Goal: Task Accomplishment & Management: Manage account settings

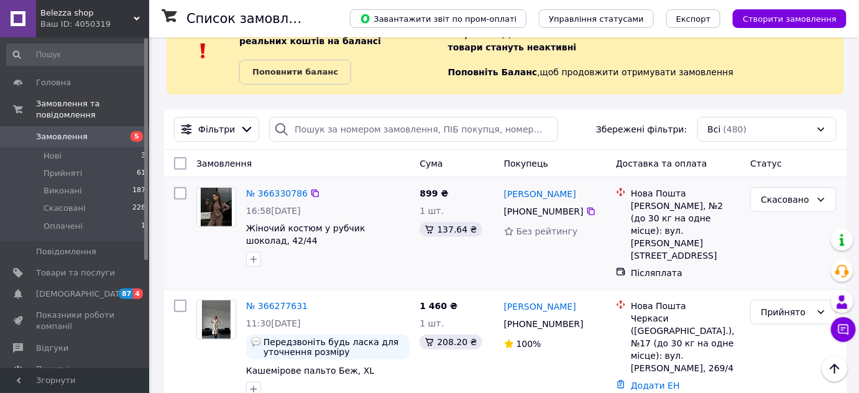
scroll to position [45, 0]
click at [47, 288] on span "[DEMOGRAPHIC_DATA]" at bounding box center [82, 293] width 92 height 11
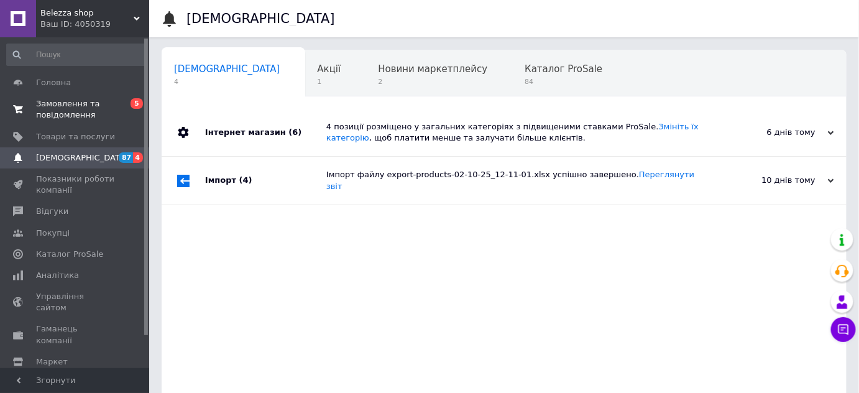
click at [73, 113] on span "Замовлення та повідомлення" at bounding box center [75, 109] width 79 height 22
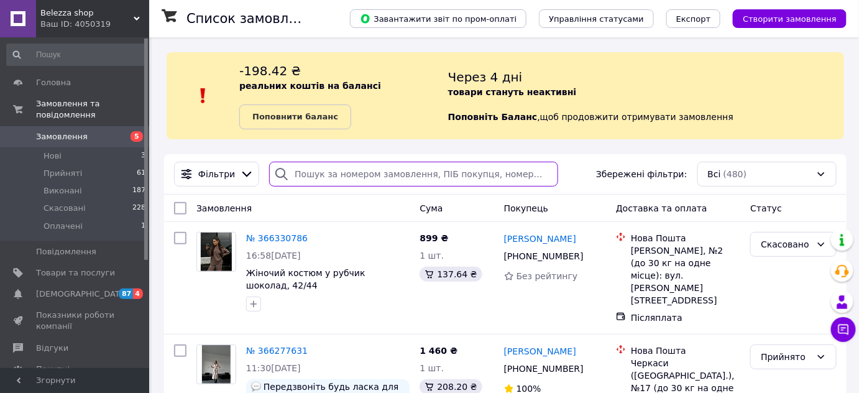
click at [357, 175] on input "search" at bounding box center [413, 174] width 289 height 25
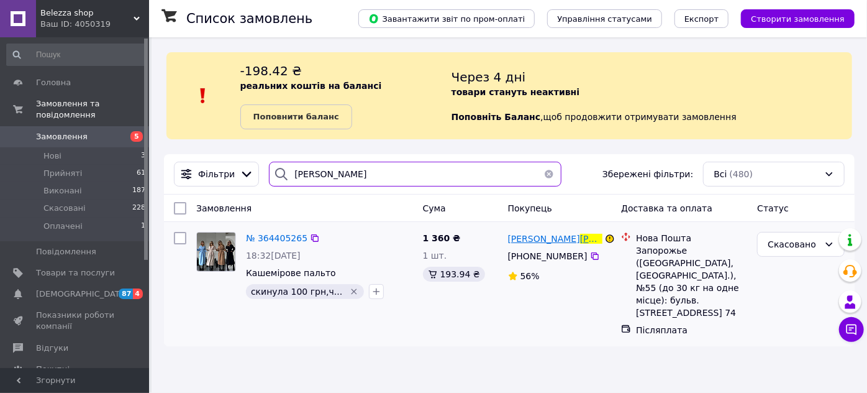
type input "[PERSON_NAME]"
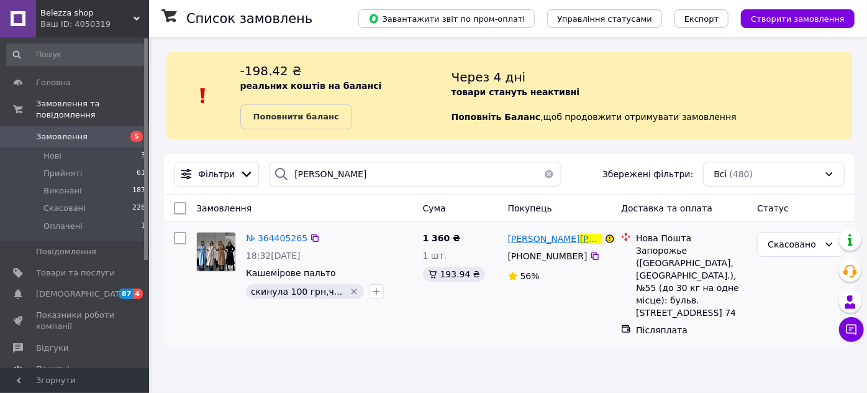
click at [535, 240] on span "[PERSON_NAME]" at bounding box center [544, 239] width 72 height 10
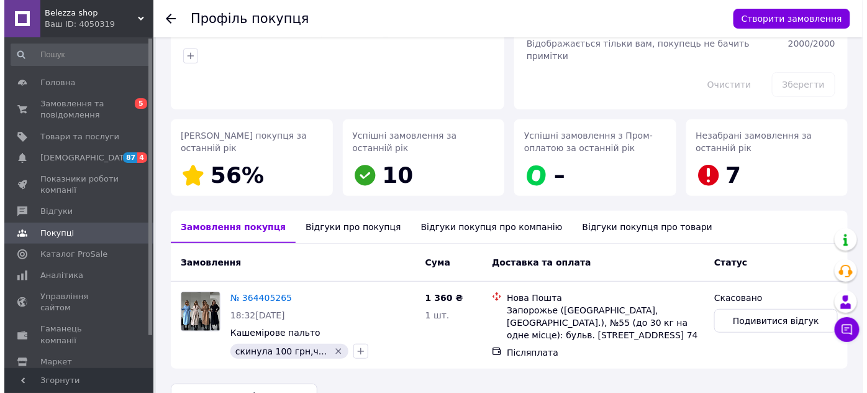
scroll to position [137, 0]
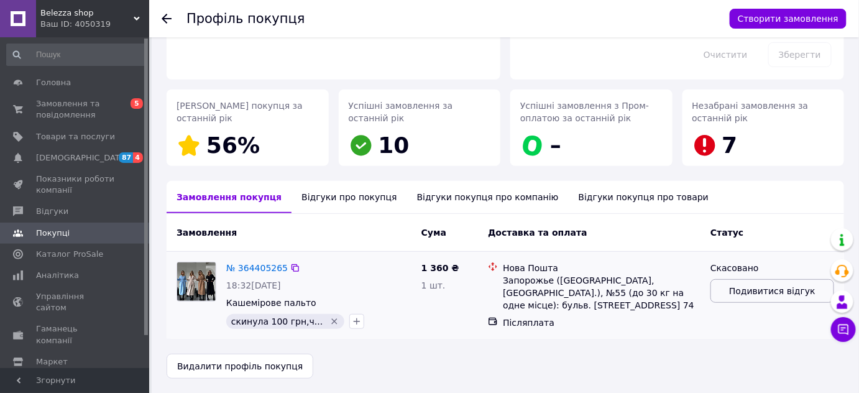
click at [737, 286] on span "Подивитися відгук" at bounding box center [772, 291] width 86 height 12
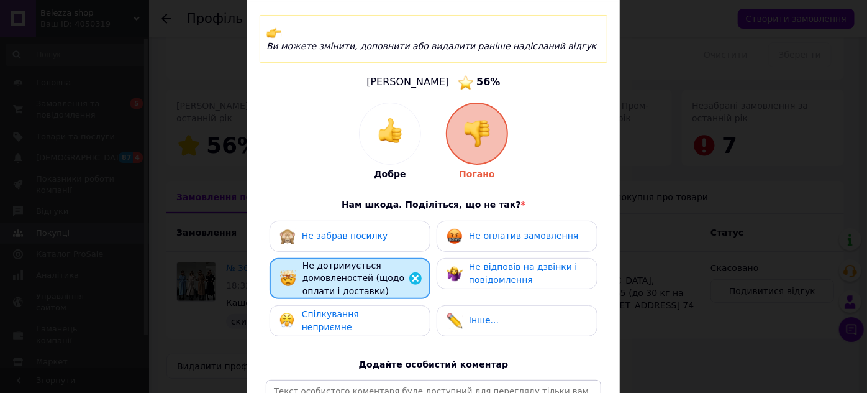
scroll to position [192, 0]
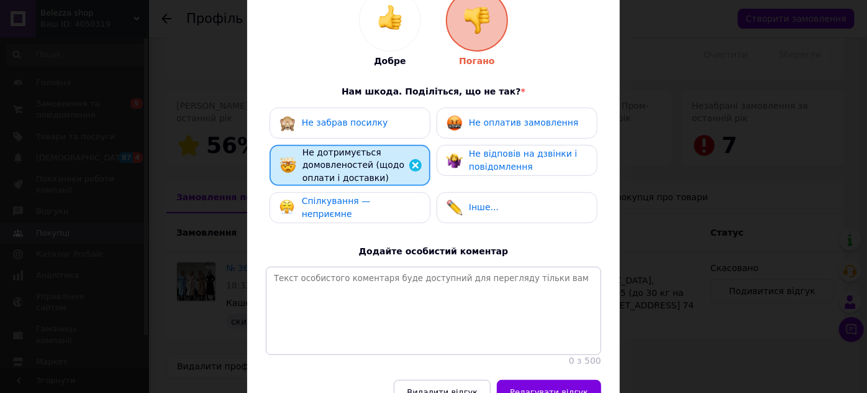
click at [471, 117] on span "Не оплатив замовлення" at bounding box center [523, 122] width 109 height 10
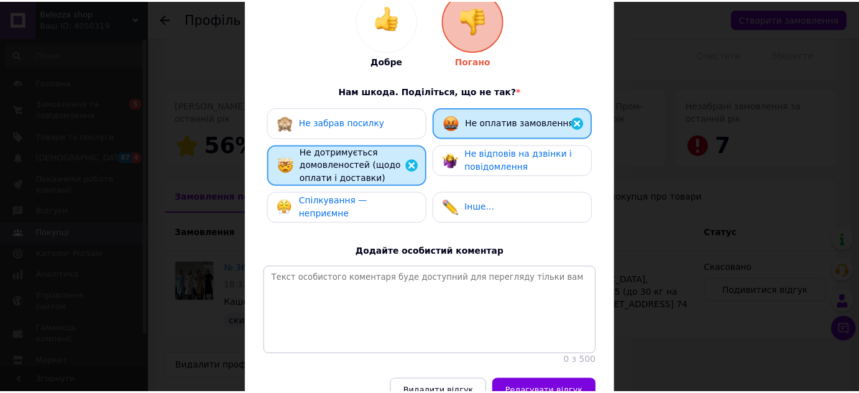
scroll to position [260, 0]
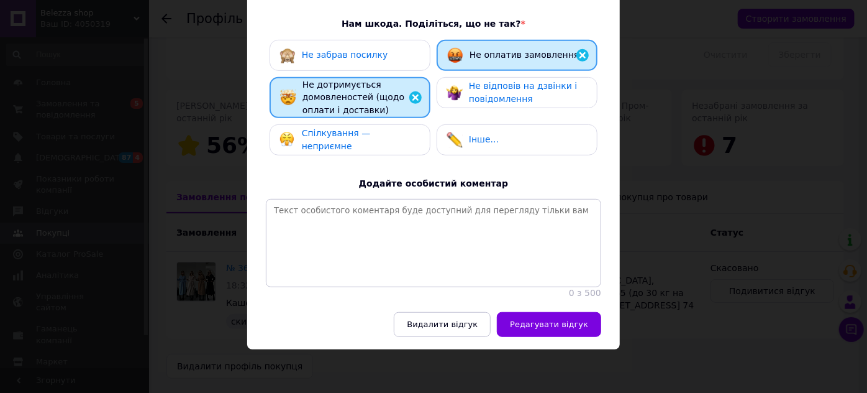
click at [371, 134] on div "Спілкування — неприємне" at bounding box center [350, 139] width 161 height 31
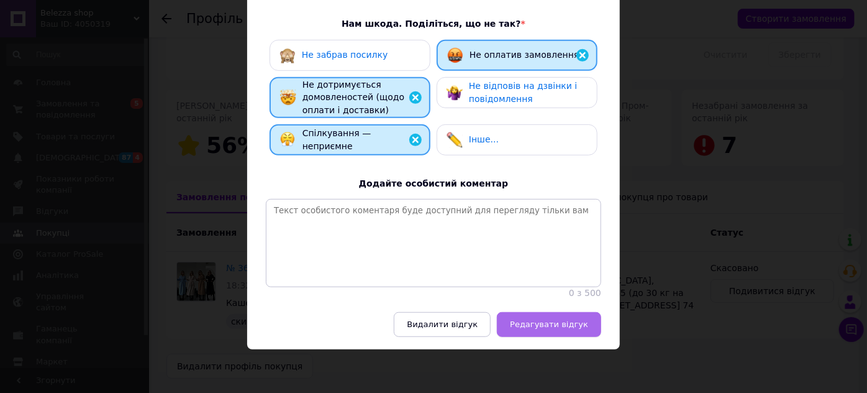
click at [556, 321] on span "Редагувати відгук" at bounding box center [549, 323] width 78 height 9
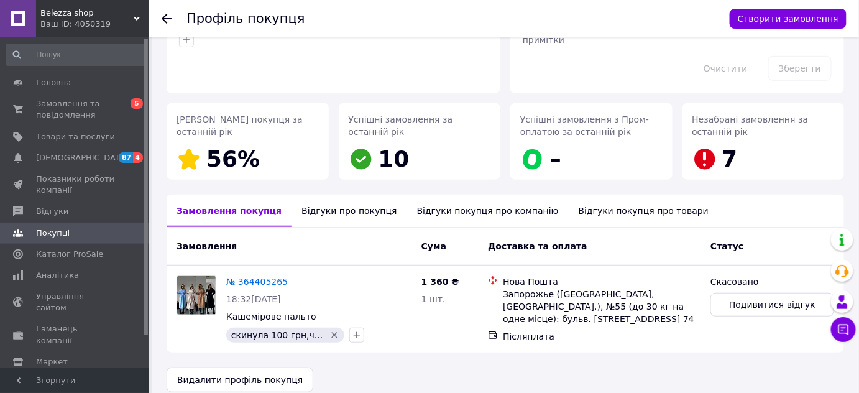
scroll to position [126, 0]
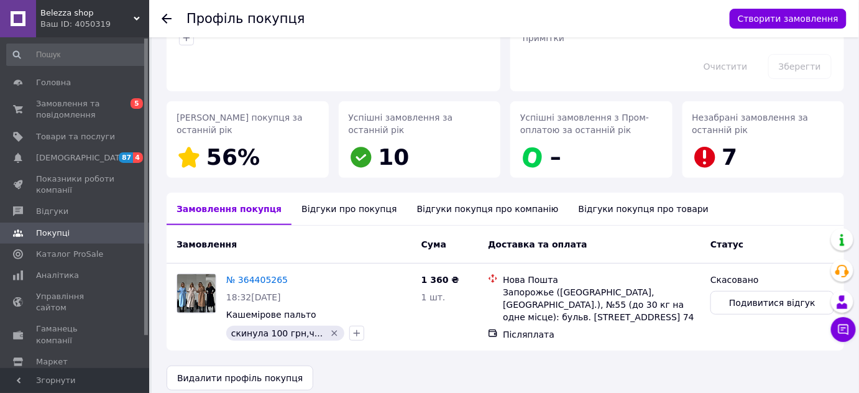
click at [452, 214] on div "Відгуки покупця про компанію" at bounding box center [488, 209] width 162 height 32
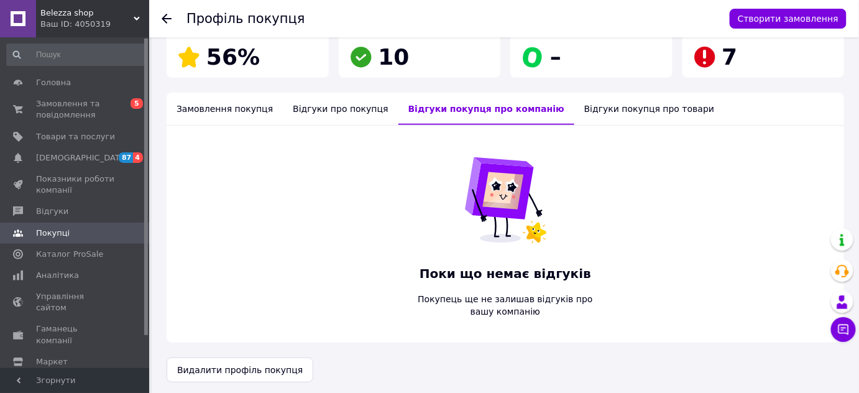
scroll to position [226, 0]
click at [308, 109] on div "Відгуки про покупця" at bounding box center [340, 108] width 115 height 32
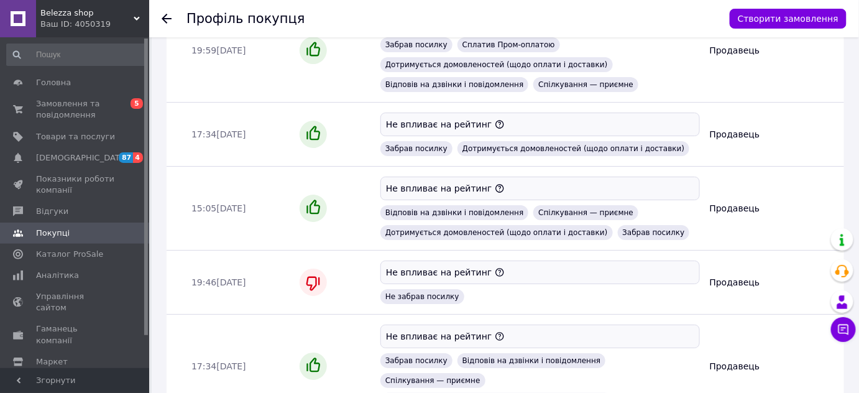
scroll to position [1457, 0]
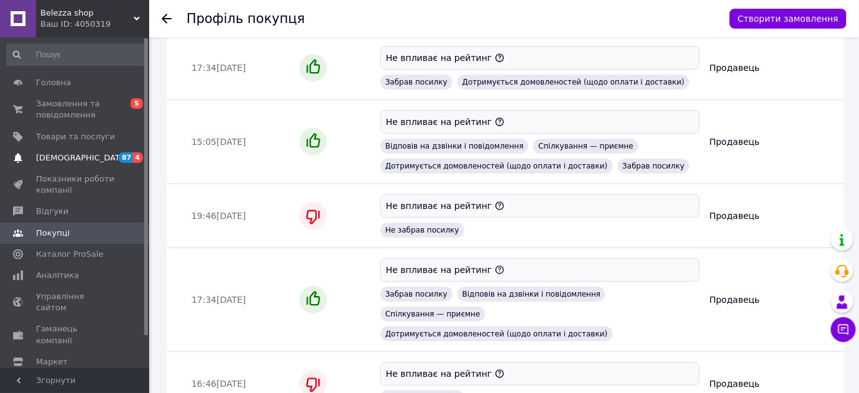
click at [48, 164] on link "[DEMOGRAPHIC_DATA] 87 4" at bounding box center [76, 157] width 153 height 21
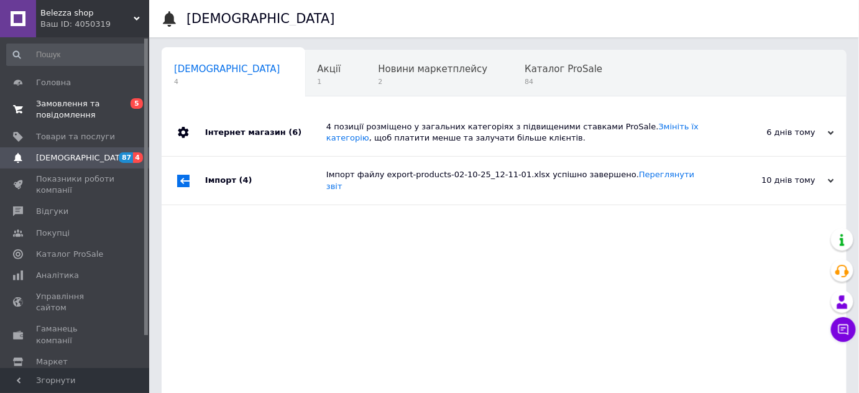
click at [45, 120] on span "Замовлення та повідомлення" at bounding box center [75, 109] width 79 height 22
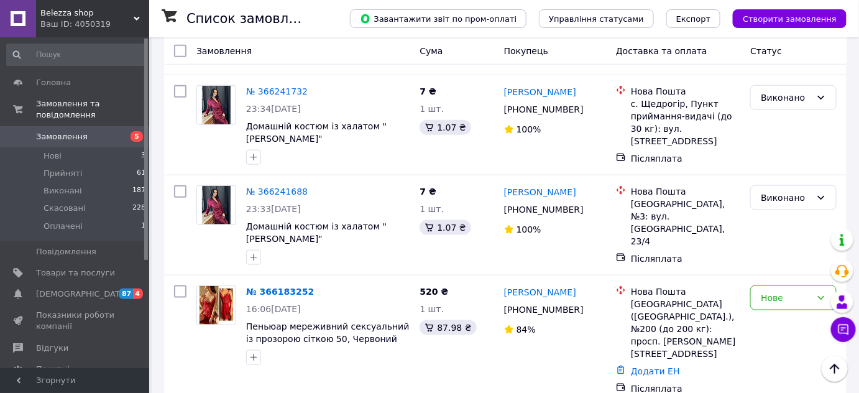
scroll to position [391, 0]
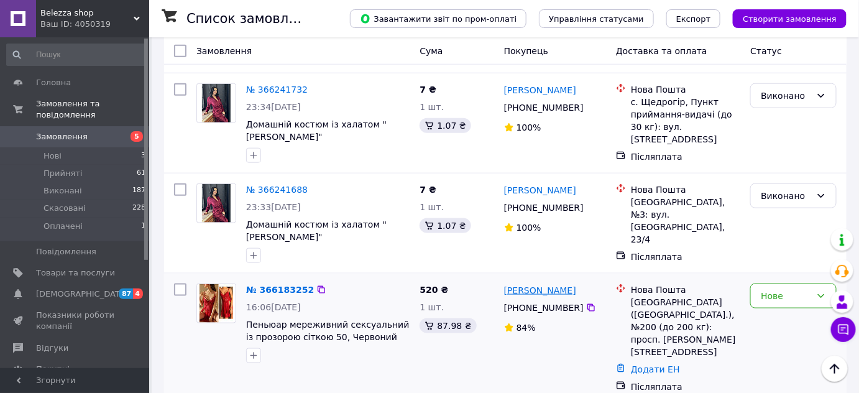
click at [530, 284] on link "[PERSON_NAME]" at bounding box center [540, 290] width 72 height 12
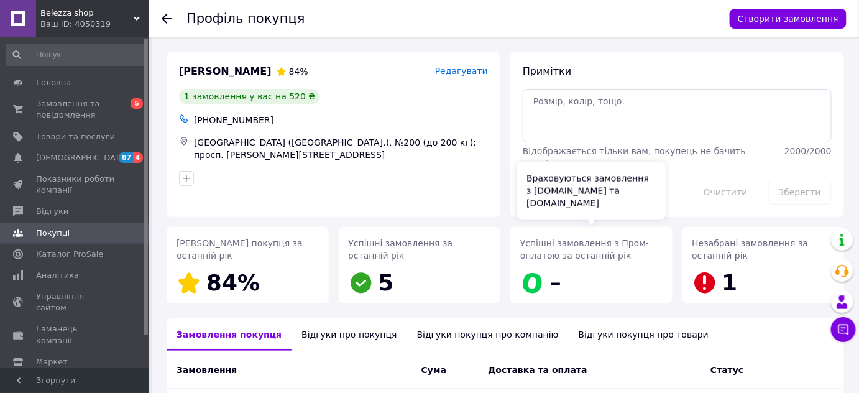
scroll to position [150, 0]
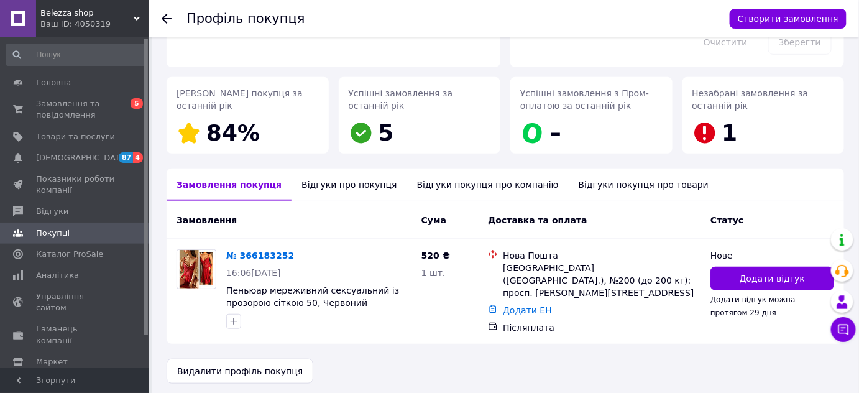
click at [321, 168] on div "Відгуки про покупця" at bounding box center [348, 184] width 115 height 32
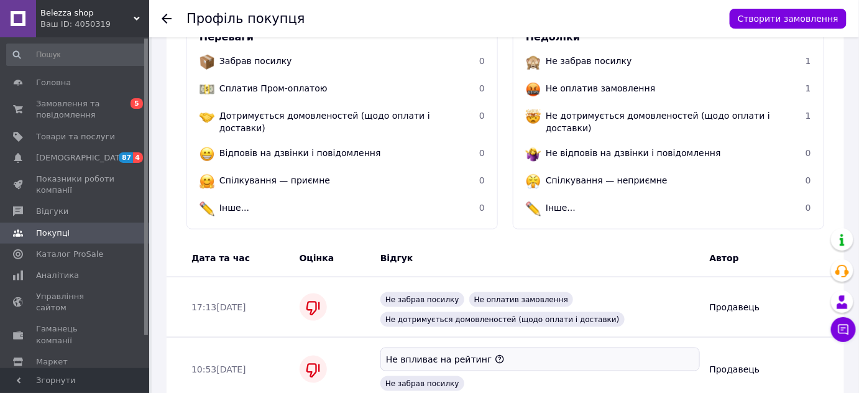
scroll to position [423, 0]
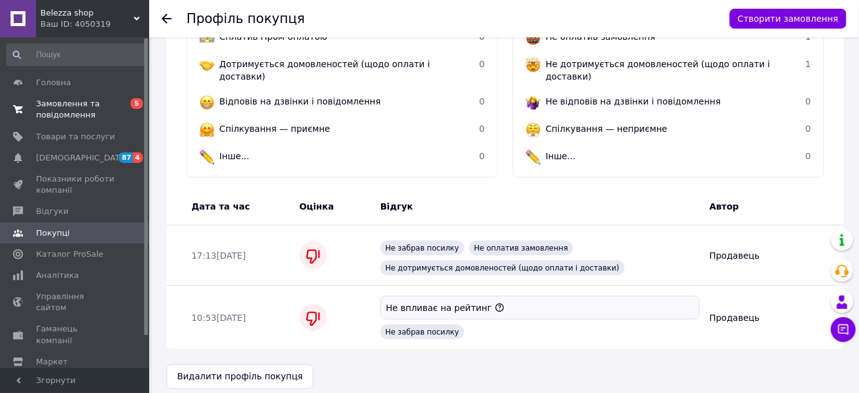
click at [63, 119] on span "Замовлення та повідомлення" at bounding box center [75, 109] width 79 height 22
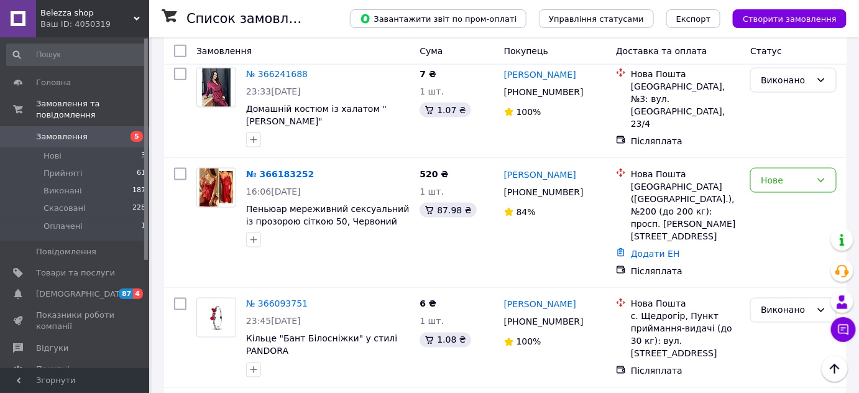
scroll to position [498, 0]
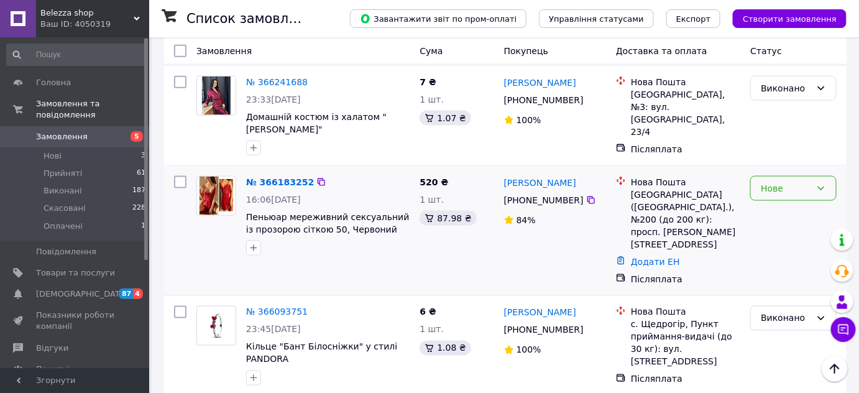
click at [787, 181] on div "Нове" at bounding box center [786, 188] width 50 height 14
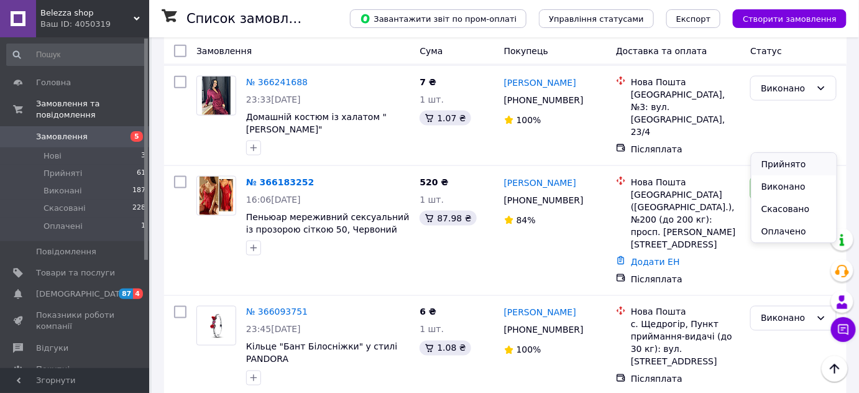
click at [774, 173] on li "Прийнято" at bounding box center [793, 164] width 85 height 22
click at [55, 288] on span "[DEMOGRAPHIC_DATA]" at bounding box center [82, 293] width 92 height 11
